Goal: Task Accomplishment & Management: Manage account settings

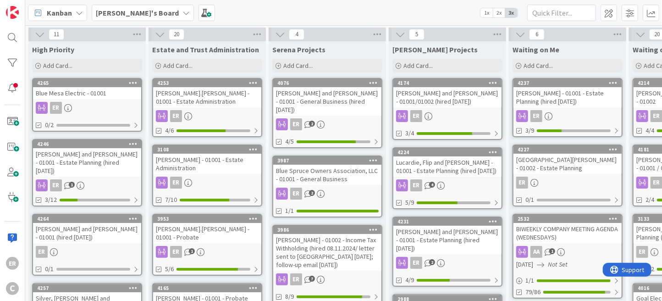
click at [562, 163] on div "[GEOGRAPHIC_DATA][PERSON_NAME] - 01002 - Estate Planning" at bounding box center [568, 164] width 108 height 20
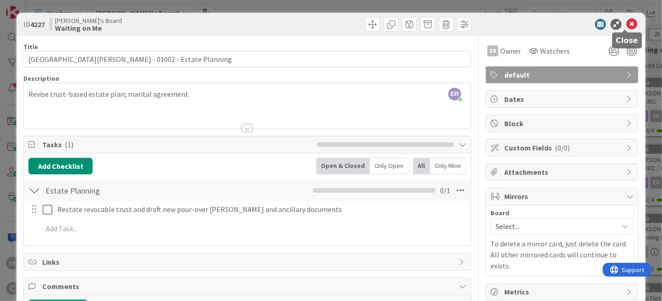
click at [627, 22] on icon at bounding box center [632, 24] width 11 height 11
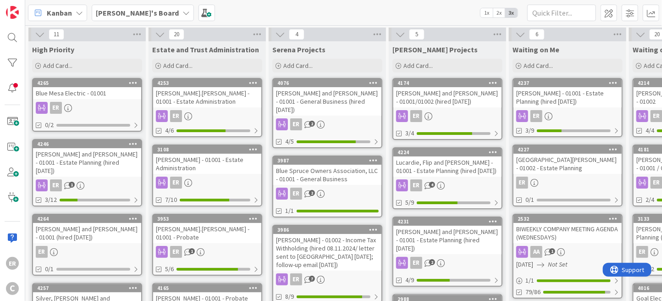
click at [578, 169] on div "[GEOGRAPHIC_DATA][PERSON_NAME] - 01002 - Estate Planning" at bounding box center [568, 164] width 108 height 20
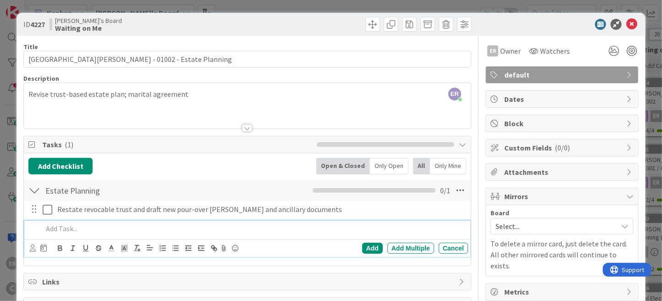
click at [92, 231] on p at bounding box center [254, 228] width 422 height 11
click at [365, 249] on div "Add" at bounding box center [372, 248] width 21 height 11
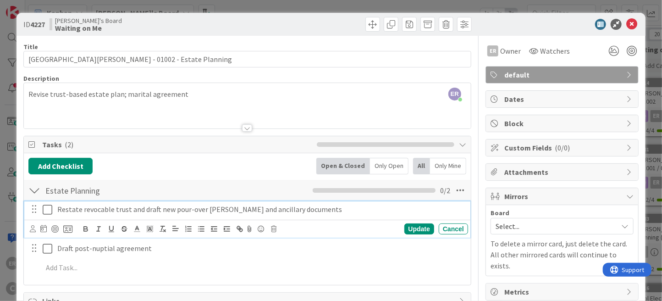
click at [96, 207] on p "Restate revocable trust and draft new pour-over [PERSON_NAME] and ancillary doc…" at bounding box center [260, 209] width 407 height 11
click at [33, 228] on icon at bounding box center [33, 228] width 6 height 7
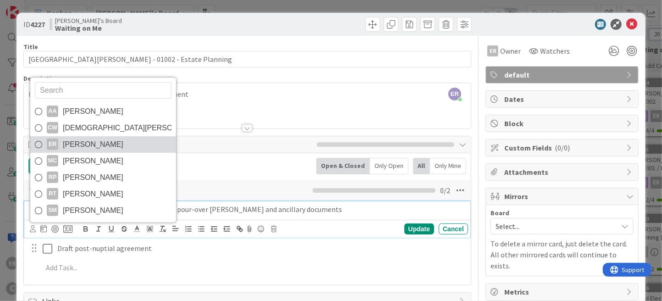
click at [67, 140] on span "[PERSON_NAME]" at bounding box center [93, 145] width 61 height 14
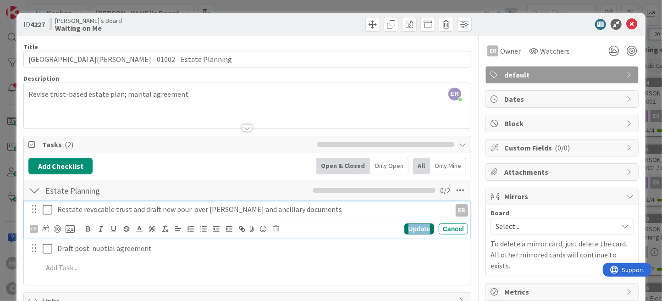
click at [419, 228] on div "Update" at bounding box center [420, 228] width 30 height 11
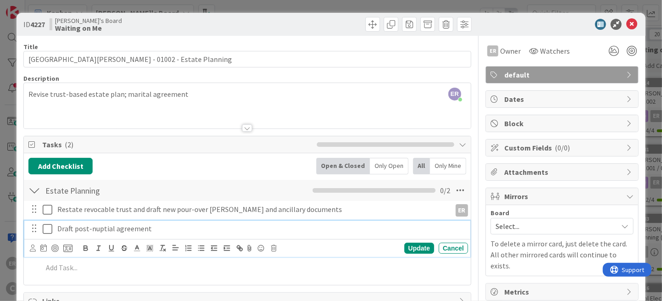
click at [129, 230] on p "Draft post-nuptial agreement" at bounding box center [260, 228] width 407 height 11
click at [33, 250] on icon at bounding box center [33, 248] width 6 height 7
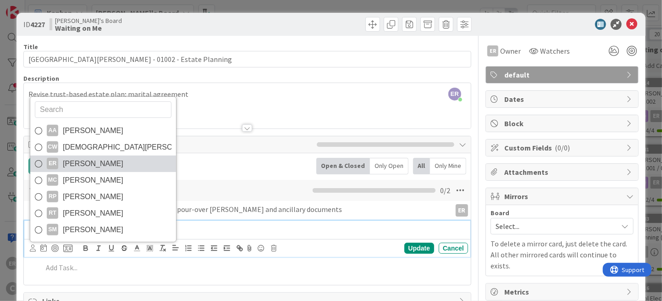
click at [91, 161] on span "[PERSON_NAME]" at bounding box center [93, 164] width 61 height 14
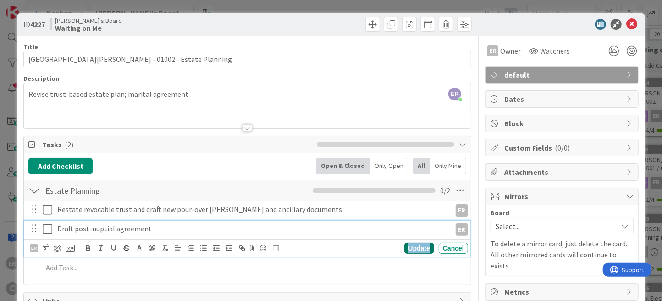
click at [413, 248] on div "Update" at bounding box center [420, 248] width 30 height 11
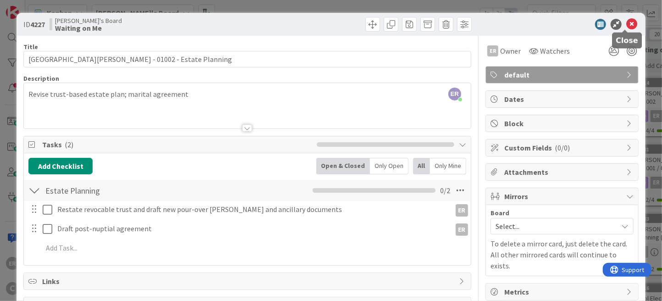
click at [627, 23] on icon at bounding box center [632, 24] width 11 height 11
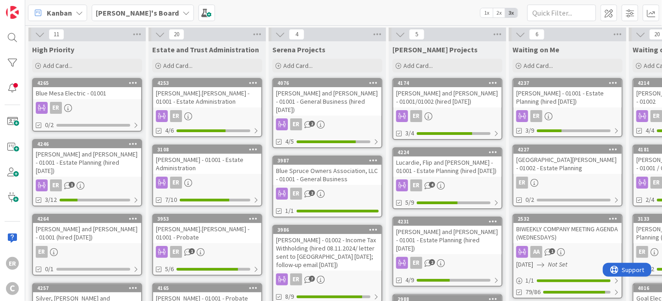
click at [569, 114] on div "ER" at bounding box center [568, 116] width 108 height 12
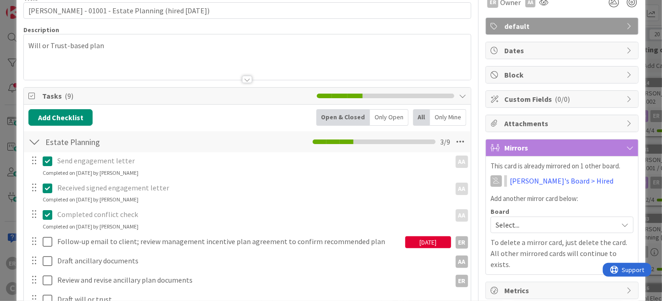
scroll to position [92, 0]
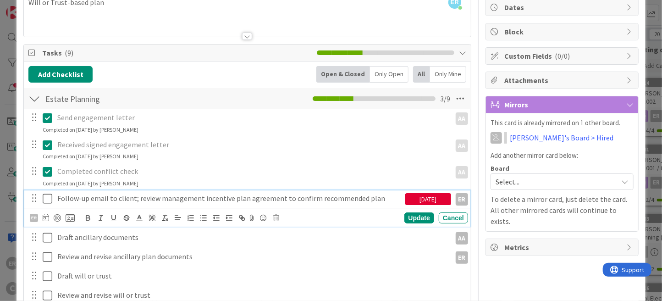
click at [47, 200] on icon at bounding box center [48, 198] width 10 height 11
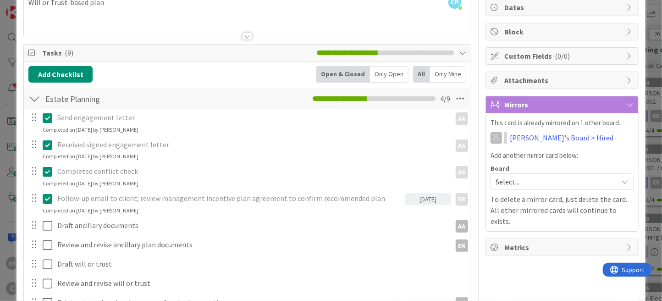
scroll to position [0, 0]
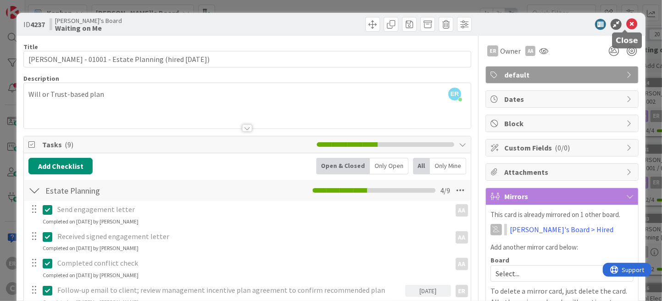
click at [627, 25] on icon at bounding box center [632, 24] width 11 height 11
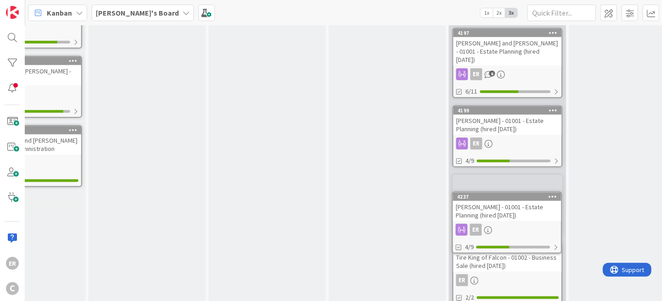
scroll to position [555, 180]
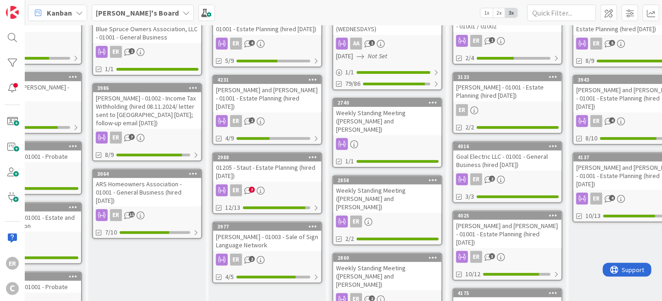
scroll to position [0, 180]
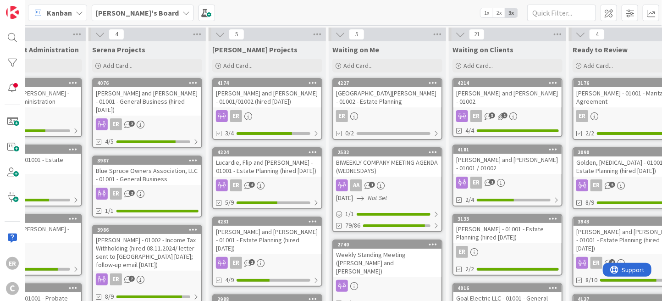
click at [142, 49] on div "Serena Projects" at bounding box center [147, 49] width 110 height 9
click at [201, 34] on icon at bounding box center [197, 35] width 12 height 14
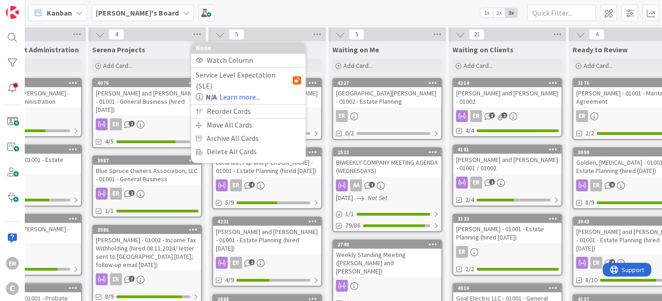
click at [112, 49] on span "Serena Projects" at bounding box center [118, 49] width 53 height 9
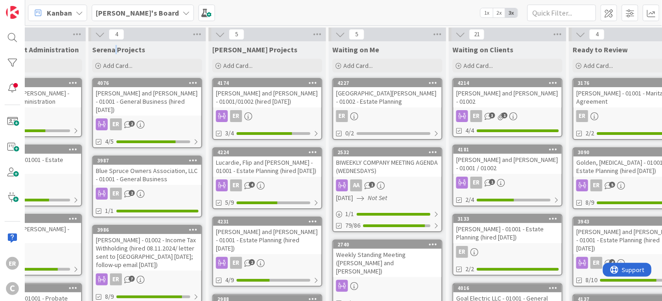
click at [112, 49] on span "Serena Projects" at bounding box center [118, 49] width 53 height 9
click at [130, 48] on span "Serena Projects" at bounding box center [118, 49] width 53 height 9
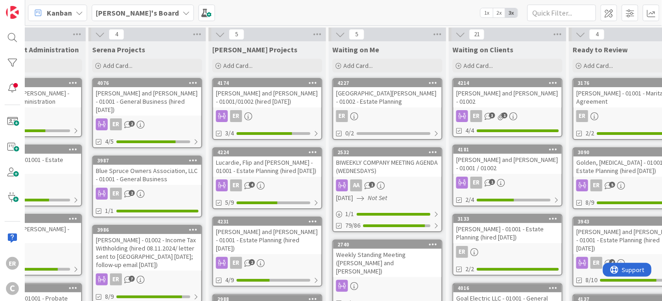
click at [114, 34] on span "4" at bounding box center [117, 34] width 16 height 11
click at [122, 50] on span "Serena Projects" at bounding box center [118, 49] width 53 height 9
click at [141, 50] on span "Serena Projects" at bounding box center [118, 49] width 53 height 9
click at [196, 35] on icon at bounding box center [197, 35] width 12 height 14
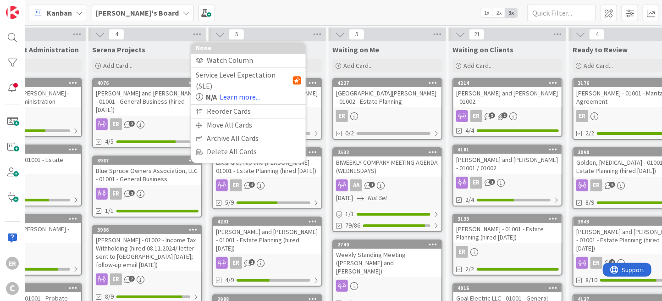
click at [162, 54] on div "Serena Projects Add Card..." at bounding box center [147, 57] width 117 height 33
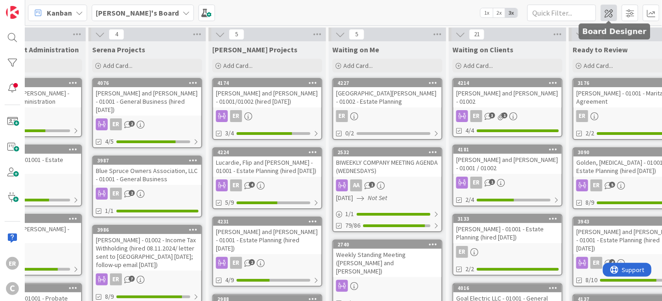
click at [610, 13] on span at bounding box center [609, 13] width 17 height 17
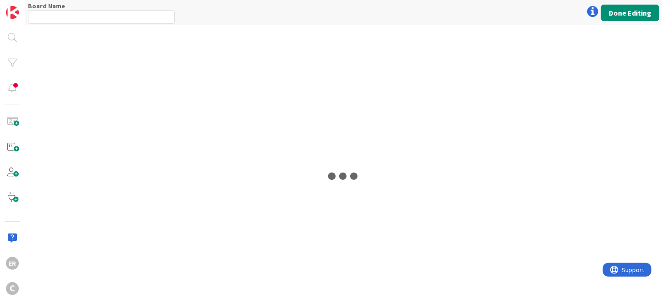
type input "[PERSON_NAME]'s Board"
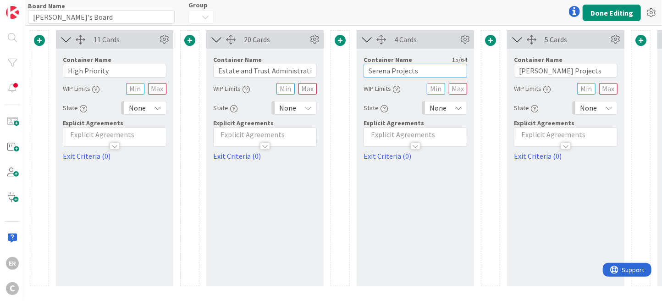
drag, startPoint x: 389, startPoint y: 71, endPoint x: 328, endPoint y: 71, distance: 61.0
type input "[DEMOGRAPHIC_DATA] Projects"
click at [607, 10] on button "Done Editing" at bounding box center [612, 13] width 58 height 17
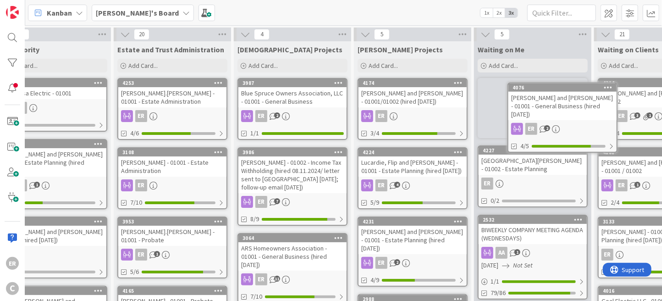
scroll to position [0, 60]
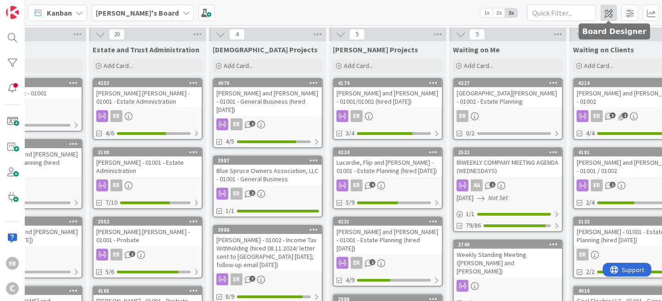
click at [612, 13] on span at bounding box center [609, 13] width 17 height 17
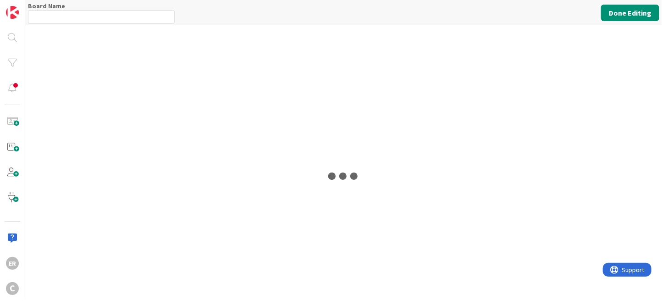
type input "[PERSON_NAME]'s Board"
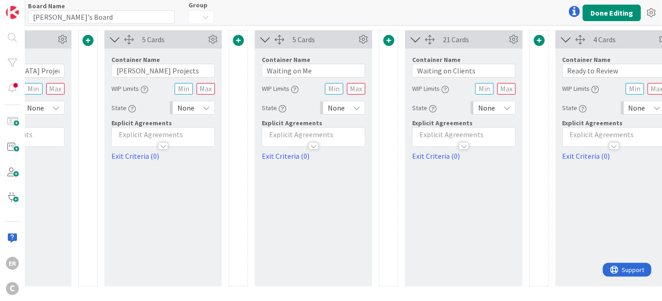
scroll to position [0, 505]
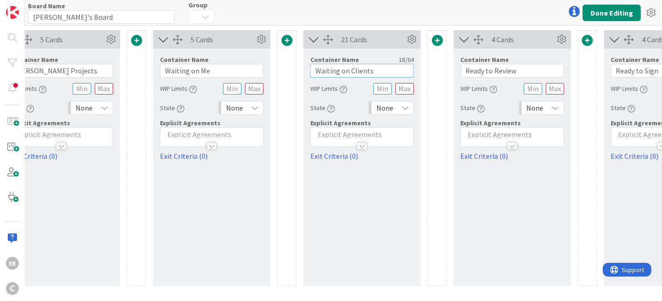
click at [373, 73] on input "Waiting on Clients" at bounding box center [363, 71] width 104 height 14
type input "Waiting on Clients - Estate Planning"
click at [434, 38] on span at bounding box center [437, 40] width 11 height 11
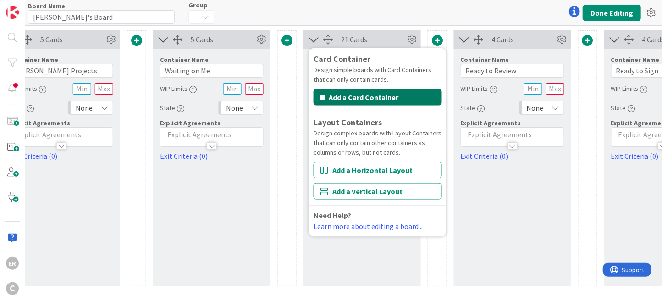
click at [392, 97] on button "Add a Card Container" at bounding box center [378, 97] width 128 height 17
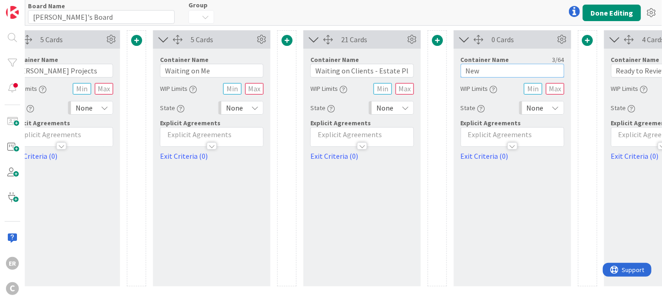
drag, startPoint x: 484, startPoint y: 73, endPoint x: 412, endPoint y: 75, distance: 71.1
click at [412, 75] on div "11 Cards Container Name 13 / 64 High Priority WIP Limits State None Explicit Ag…" at bounding box center [437, 158] width 1825 height 256
type input "Waiting on Clients - Other"
drag, startPoint x: 389, startPoint y: 72, endPoint x: 415, endPoint y: 72, distance: 26.2
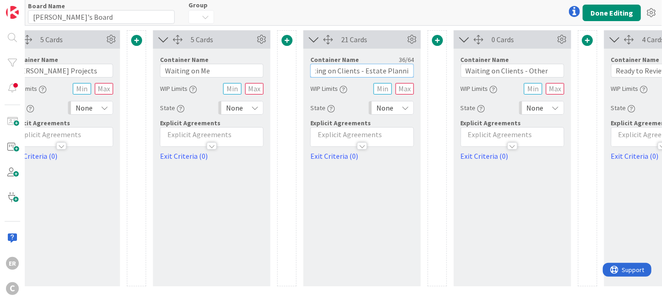
click at [415, 72] on div "Container Name 36 / 64 Waiting on Clients - Estate Planning WIP Limits State No…" at bounding box center [362, 105] width 117 height 113
click at [620, 18] on button "Done Editing" at bounding box center [612, 13] width 58 height 17
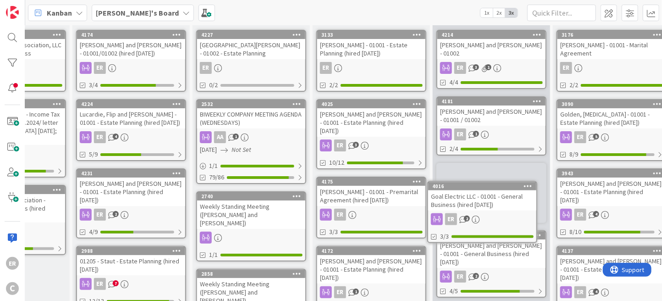
scroll to position [50, 317]
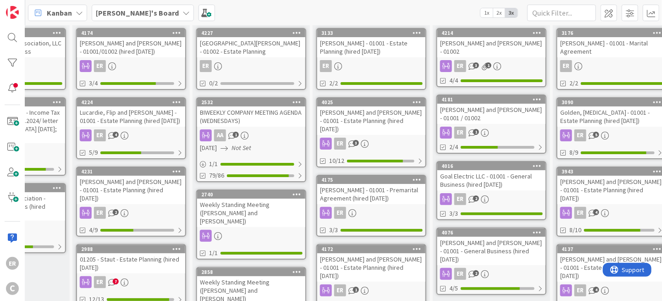
click at [383, 186] on div "[PERSON_NAME] - 01001 - Premarital Agreement (hired [DATE])" at bounding box center [371, 194] width 108 height 20
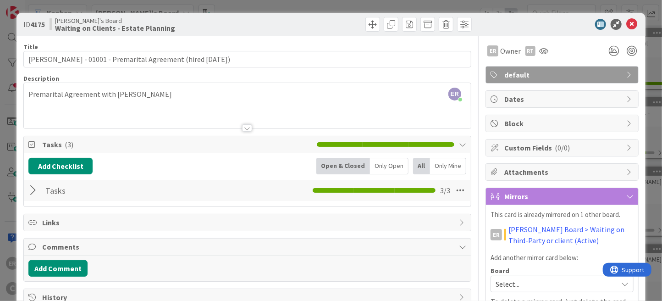
click at [37, 188] on div at bounding box center [34, 190] width 12 height 17
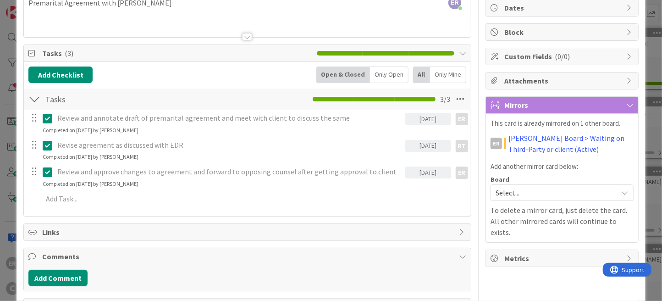
scroll to position [92, 0]
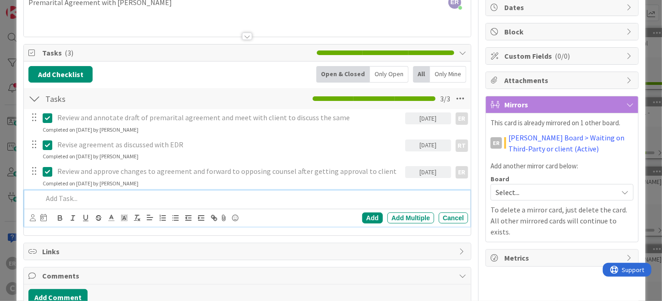
click at [129, 195] on p at bounding box center [254, 198] width 422 height 11
click at [444, 218] on div "Cancel" at bounding box center [453, 217] width 29 height 11
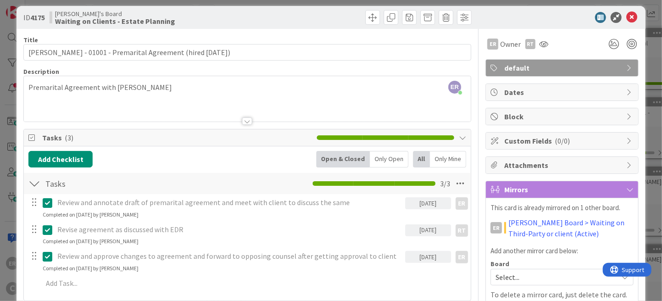
scroll to position [0, 0]
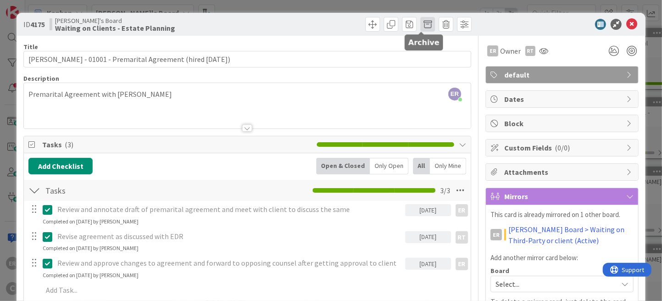
click at [421, 25] on span at bounding box center [428, 24] width 15 height 15
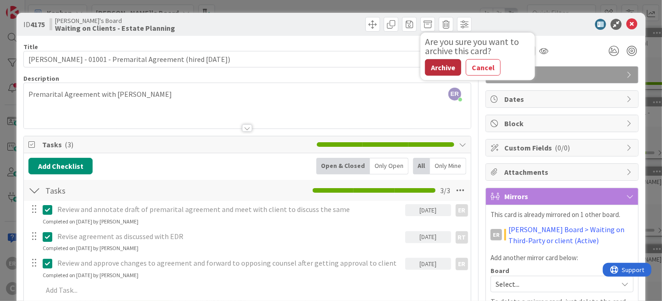
click at [439, 68] on button "Archive" at bounding box center [443, 67] width 36 height 17
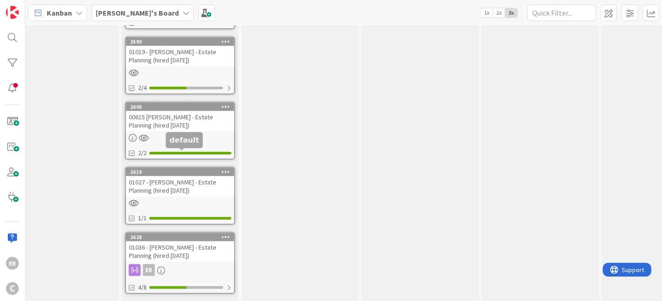
scroll to position [486, 508]
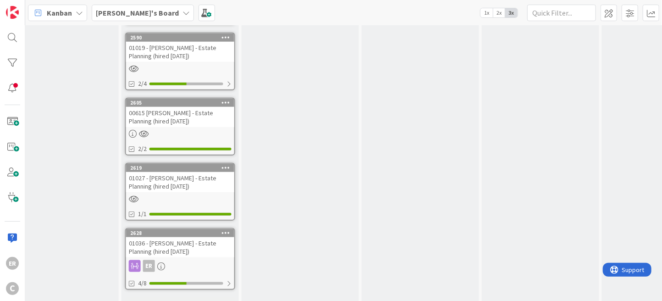
click at [167, 297] on link "Show More (5)" at bounding box center [180, 304] width 110 height 15
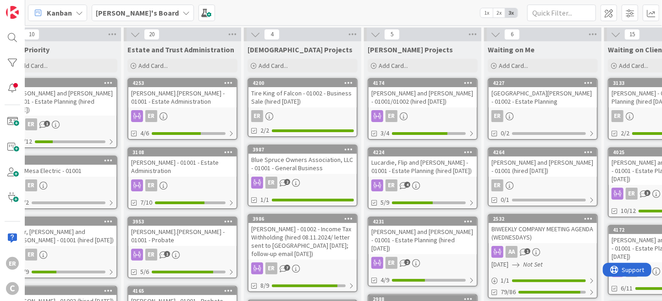
scroll to position [0, 0]
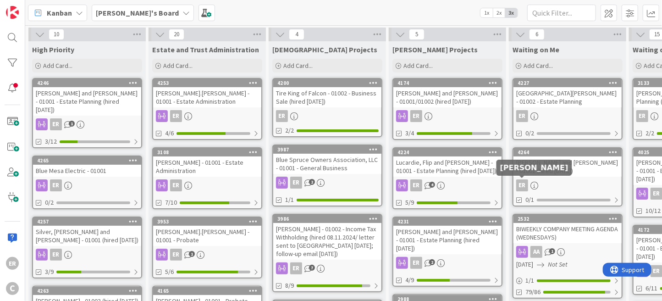
click at [567, 175] on div "[PERSON_NAME] and [PERSON_NAME] - 01001 (hired [DATE])" at bounding box center [568, 166] width 108 height 20
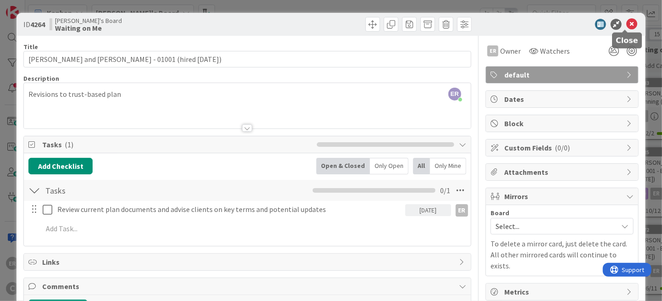
click at [627, 26] on icon at bounding box center [632, 24] width 11 height 11
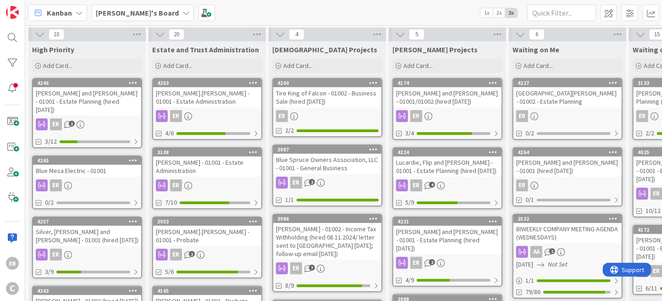
click at [106, 226] on div "Silver, [PERSON_NAME] and [PERSON_NAME] - 01001 (hired [DATE])" at bounding box center [87, 236] width 108 height 20
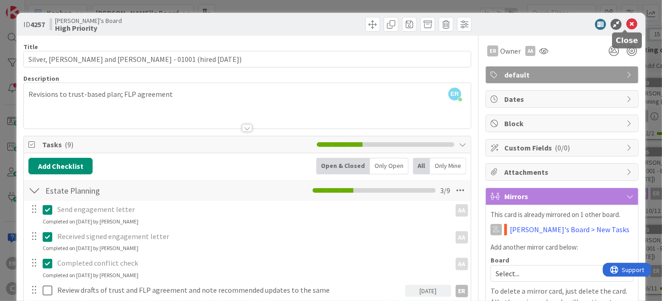
click at [627, 22] on icon at bounding box center [632, 24] width 11 height 11
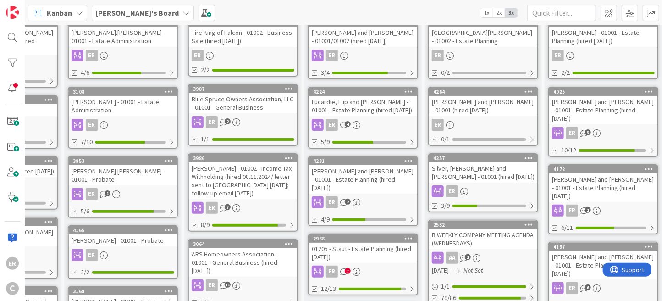
scroll to position [61, 0]
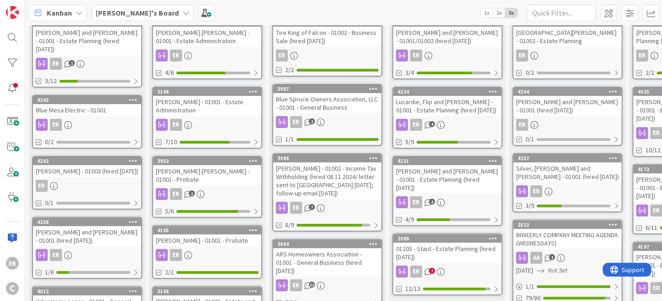
click at [101, 169] on div "4263 [PERSON_NAME] - 01003 (hired [DATE]) ER 0/1" at bounding box center [87, 183] width 110 height 54
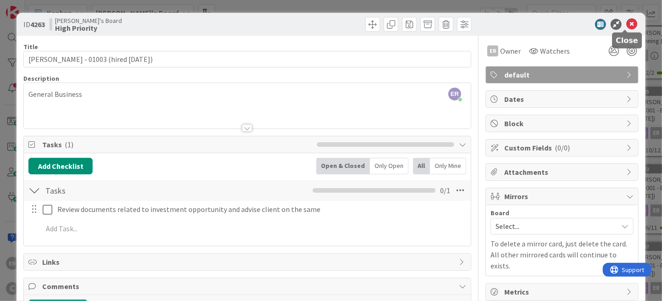
click at [627, 26] on icon at bounding box center [632, 24] width 11 height 11
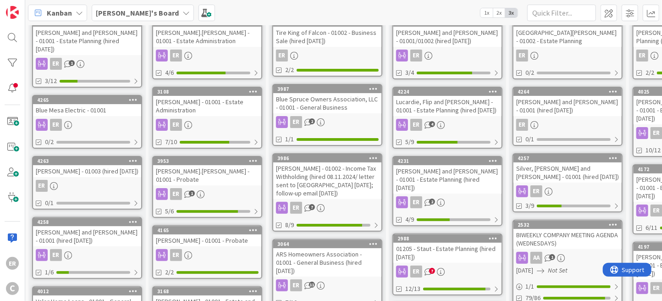
scroll to position [106, 0]
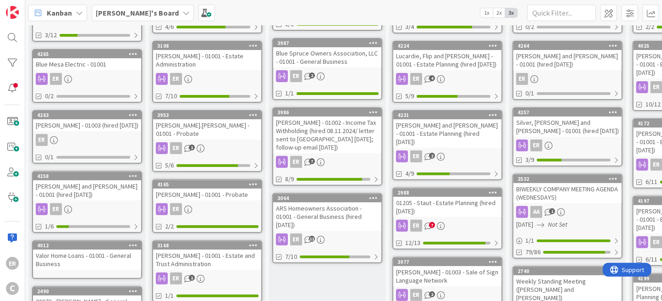
click at [102, 180] on div "[PERSON_NAME] and [PERSON_NAME] - 01001 (hired [DATE])" at bounding box center [87, 190] width 108 height 20
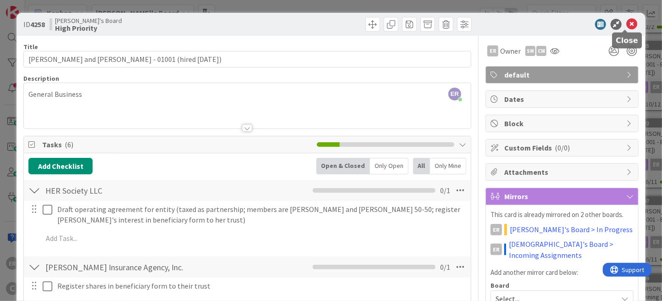
click at [627, 26] on icon at bounding box center [632, 24] width 11 height 11
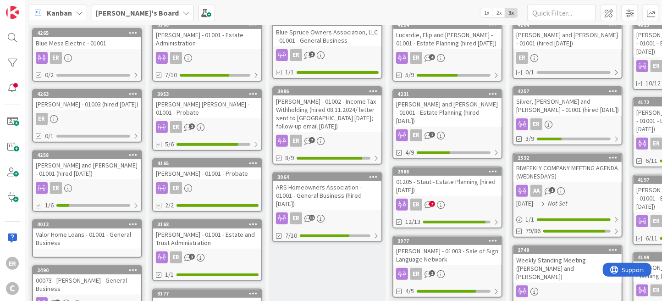
scroll to position [106, 0]
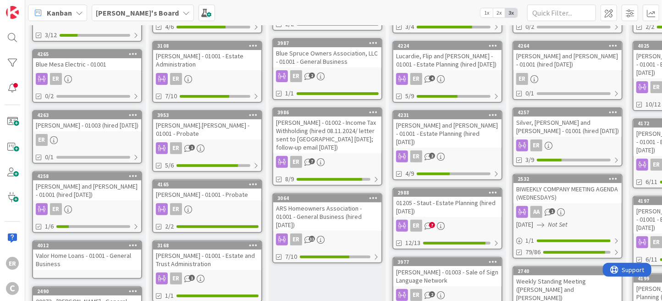
click at [108, 189] on div "[PERSON_NAME] and [PERSON_NAME] - 01001 (hired [DATE])" at bounding box center [87, 190] width 108 height 20
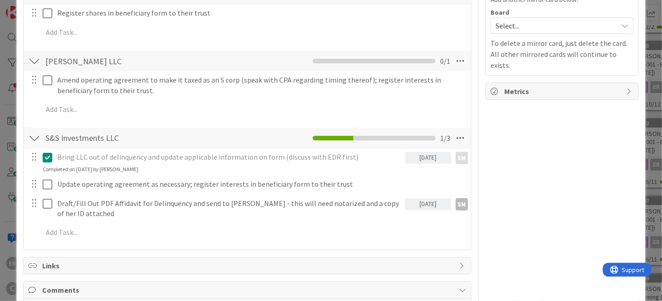
scroll to position [275, 0]
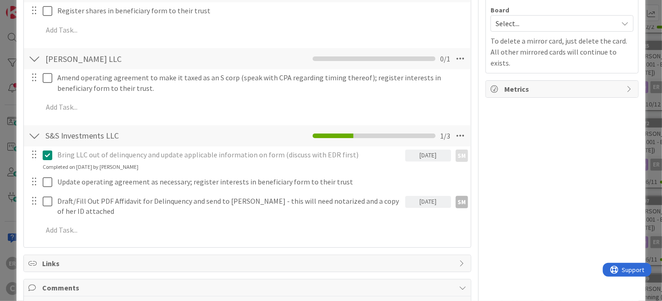
click at [49, 155] on icon at bounding box center [48, 155] width 10 height 11
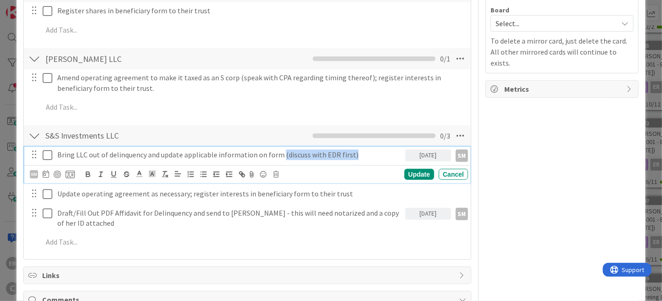
drag, startPoint x: 350, startPoint y: 158, endPoint x: 280, endPoint y: 160, distance: 70.2
click at [280, 160] on div "Bring LLC out of delinquency and update applicable information on form (discuss…" at bounding box center [229, 155] width 351 height 16
click at [418, 177] on div "Update" at bounding box center [420, 174] width 30 height 11
click at [60, 155] on p "Bring LLC out of delinquency and update applicable information on form" at bounding box center [229, 155] width 344 height 11
drag, startPoint x: 340, startPoint y: 155, endPoint x: 325, endPoint y: 155, distance: 14.7
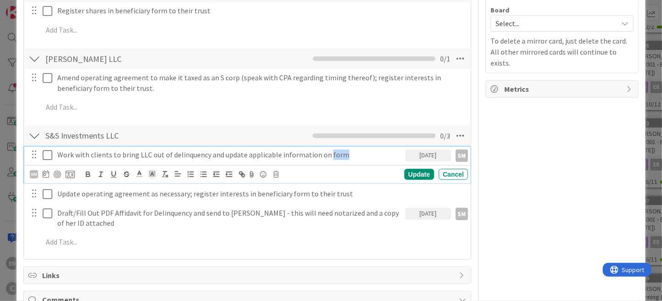
click at [325, 155] on p "Work with clients to bring LLC out of delinquency and update applicable informa…" at bounding box center [229, 155] width 344 height 11
click at [417, 172] on div "Update" at bounding box center [420, 174] width 30 height 11
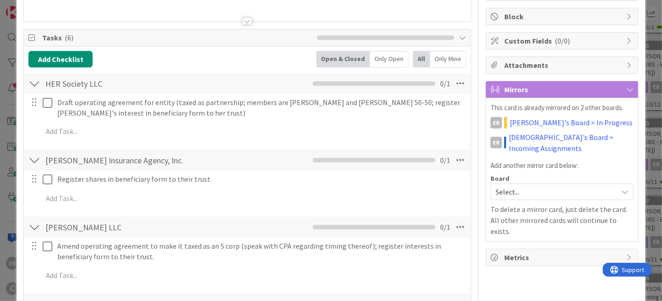
scroll to position [0, 0]
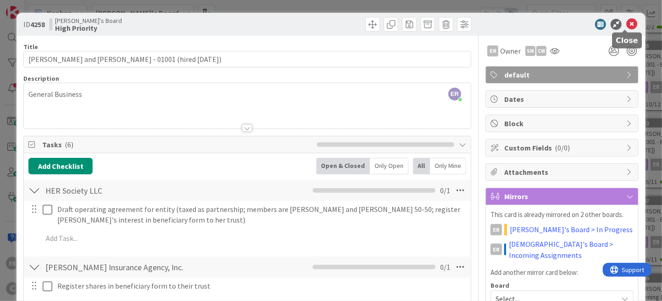
click at [627, 27] on icon at bounding box center [632, 24] width 11 height 11
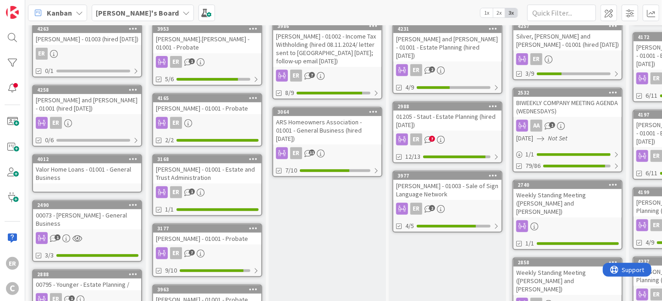
scroll to position [183, 0]
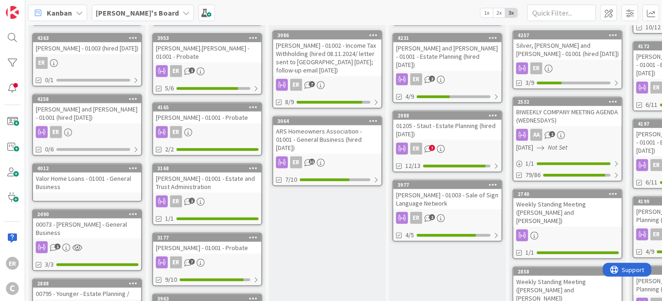
click at [468, 125] on div "01205 - Staut - Estate Planning (hired [DATE])" at bounding box center [448, 130] width 108 height 20
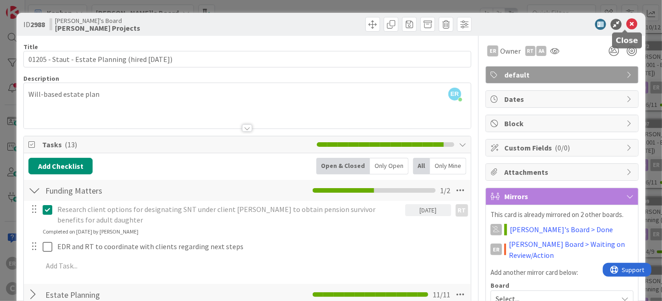
click at [628, 22] on icon at bounding box center [632, 24] width 11 height 11
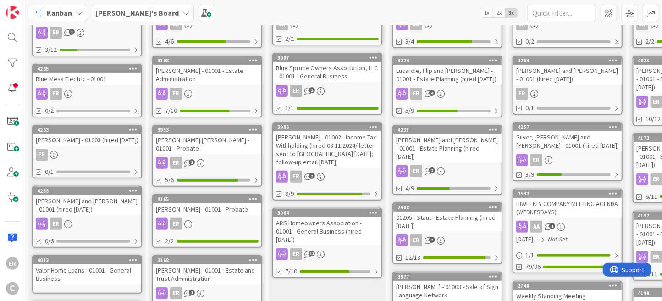
scroll to position [46, 0]
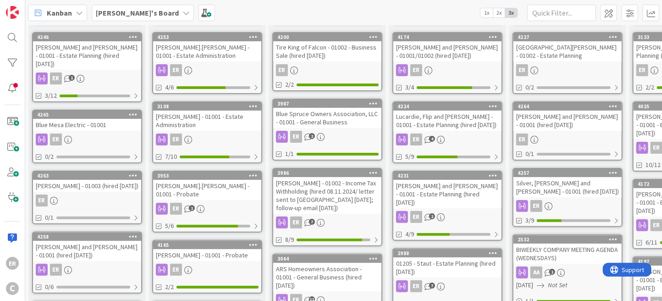
click at [477, 129] on div "Lucardie, Flip and [PERSON_NAME] - 01001 - Estate Planning (hired [DATE])" at bounding box center [448, 121] width 108 height 20
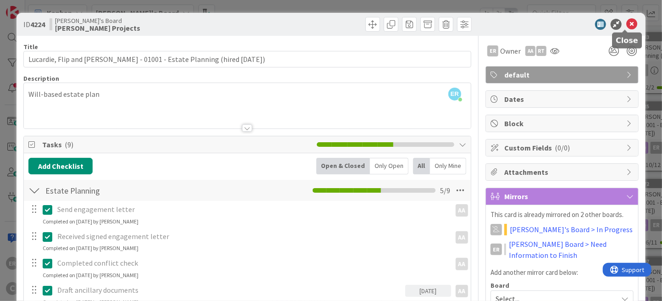
click at [627, 27] on icon at bounding box center [632, 24] width 11 height 11
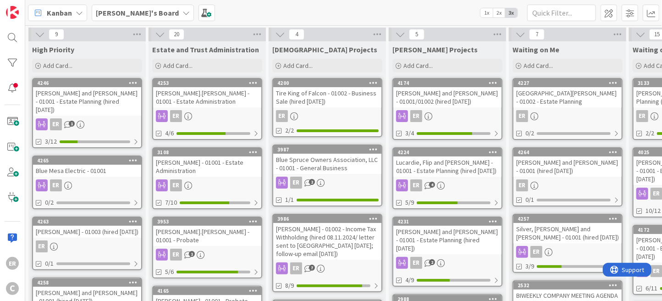
click at [458, 101] on div "[PERSON_NAME] and [PERSON_NAME] - 01001/01002 (hired [DATE])" at bounding box center [448, 97] width 108 height 20
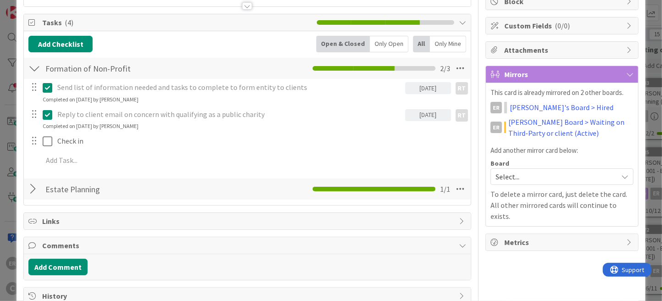
scroll to position [144, 0]
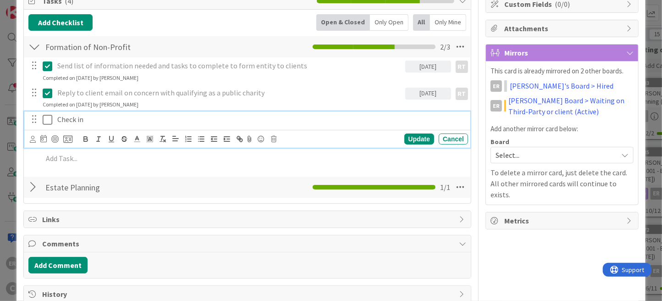
click at [93, 118] on p "Check in" at bounding box center [260, 119] width 407 height 11
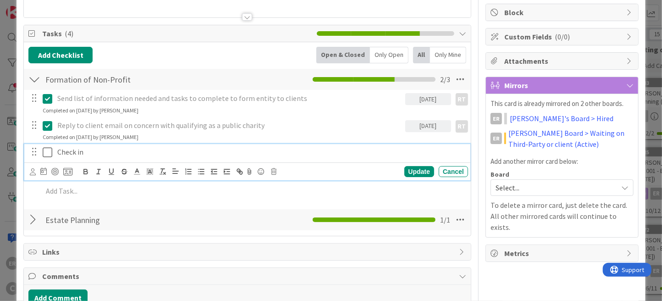
scroll to position [138, 0]
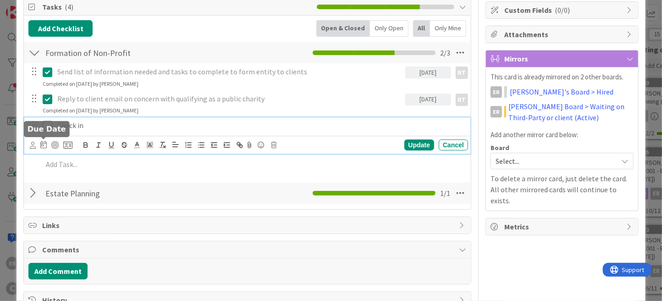
click at [41, 146] on icon at bounding box center [43, 144] width 6 height 7
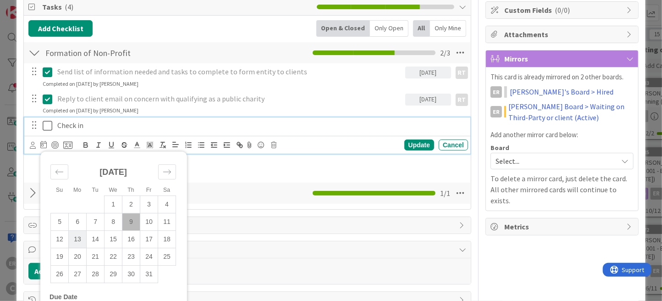
click at [84, 238] on td "13" at bounding box center [78, 239] width 18 height 17
type input "[DATE]"
click at [91, 129] on p "Check in" at bounding box center [237, 125] width 361 height 11
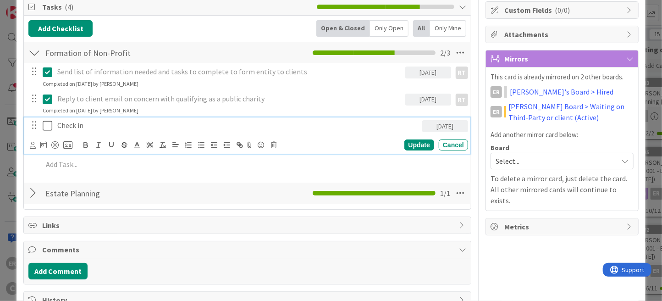
click at [95, 128] on p "Check in" at bounding box center [237, 125] width 361 height 11
click at [42, 146] on icon at bounding box center [43, 144] width 6 height 7
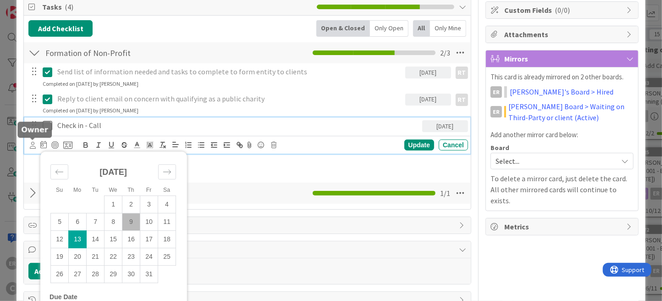
click at [33, 146] on icon at bounding box center [33, 145] width 6 height 7
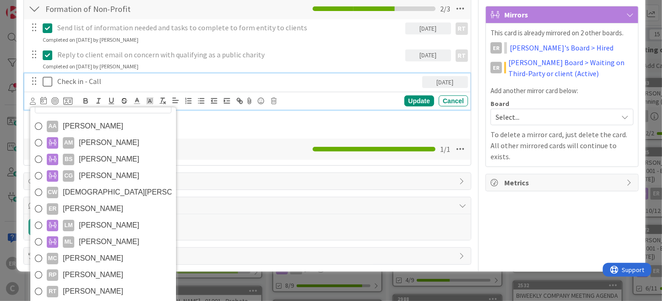
scroll to position [216, 0]
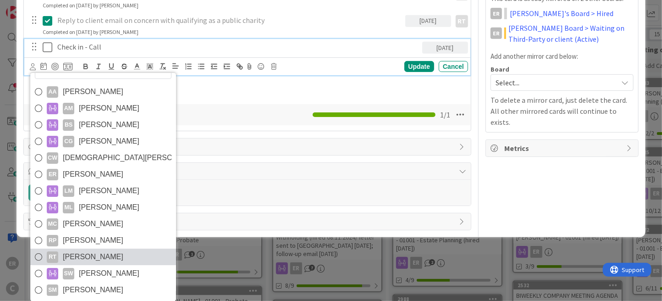
click at [88, 250] on span "[PERSON_NAME]" at bounding box center [93, 257] width 61 height 14
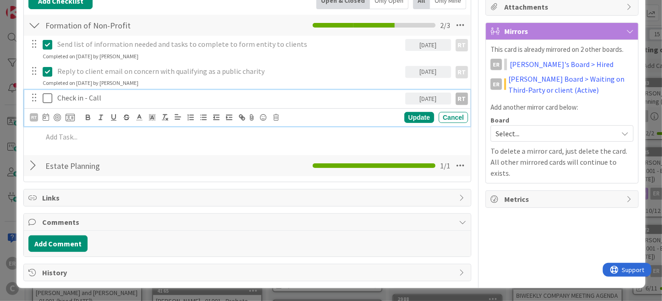
scroll to position [163, 0]
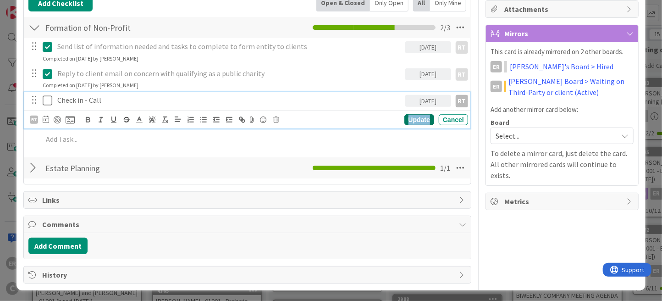
click at [408, 121] on div "Update" at bounding box center [420, 119] width 30 height 11
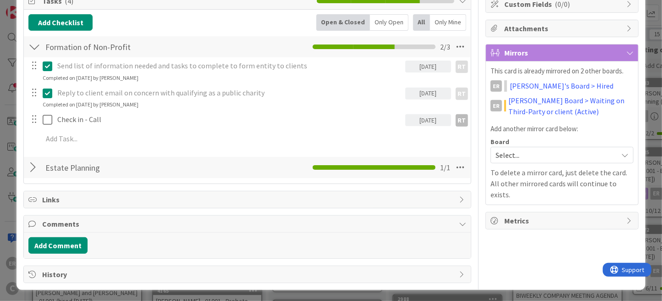
scroll to position [0, 0]
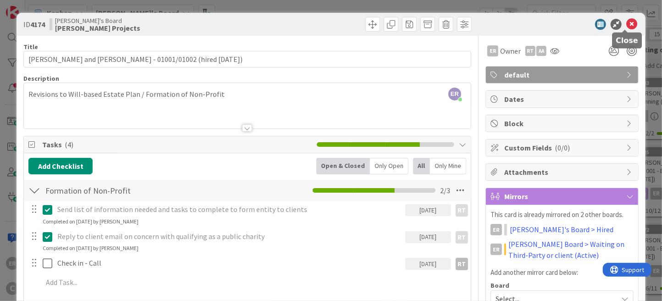
click at [627, 26] on icon at bounding box center [632, 24] width 11 height 11
